Goal: Task Accomplishment & Management: Manage account settings

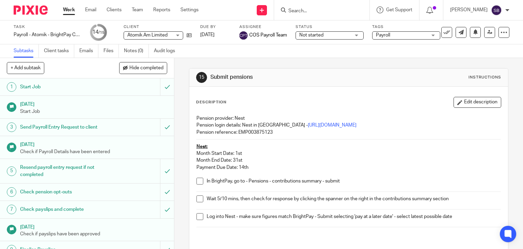
scroll to position [126, 0]
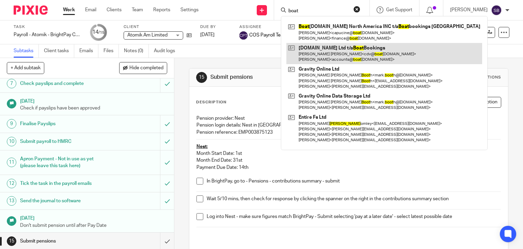
type input "boat"
click at [357, 53] on link at bounding box center [385, 53] width 196 height 21
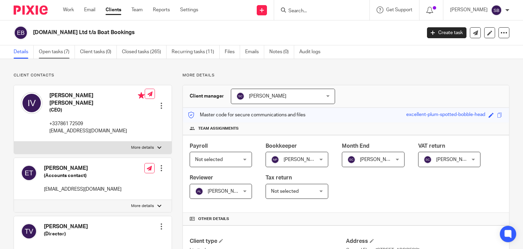
click at [57, 52] on link "Open tasks (7)" at bounding box center [57, 51] width 36 height 13
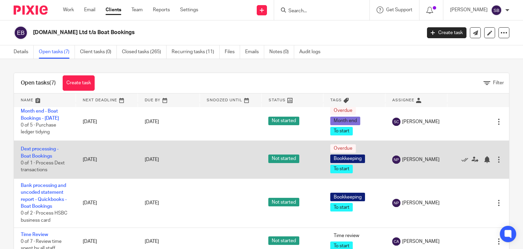
scroll to position [20, 0]
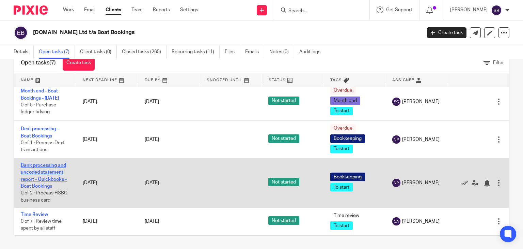
click at [47, 173] on link "Bank processing and uncoded statement report - Quickbooks - Boat Bookings" at bounding box center [44, 176] width 46 height 26
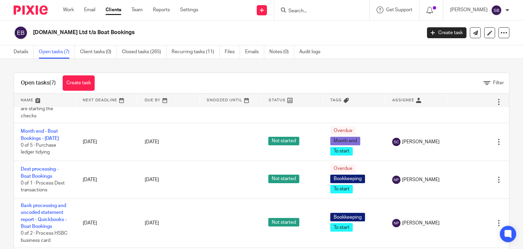
scroll to position [102, 0]
